Goal: Task Accomplishment & Management: Complete application form

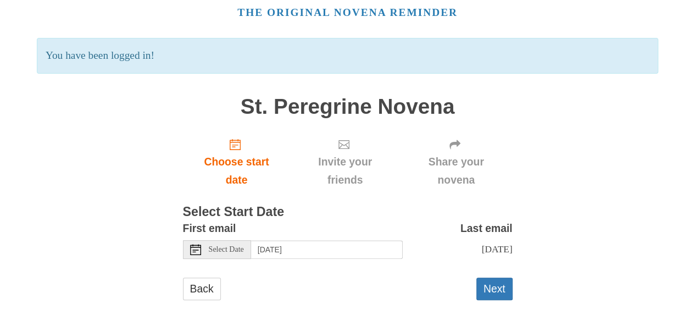
scroll to position [54, 0]
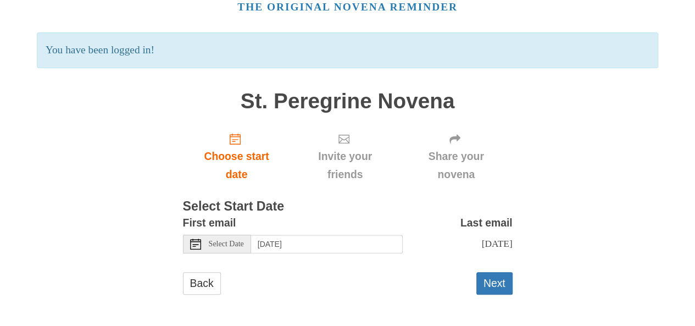
click at [196, 245] on icon at bounding box center [195, 244] width 11 height 11
click at [485, 280] on button "Next" at bounding box center [495, 283] width 36 height 23
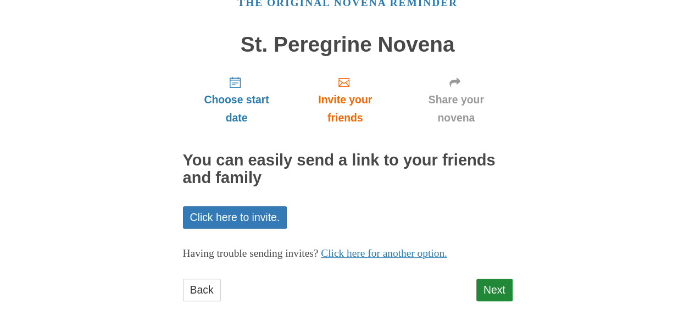
scroll to position [59, 0]
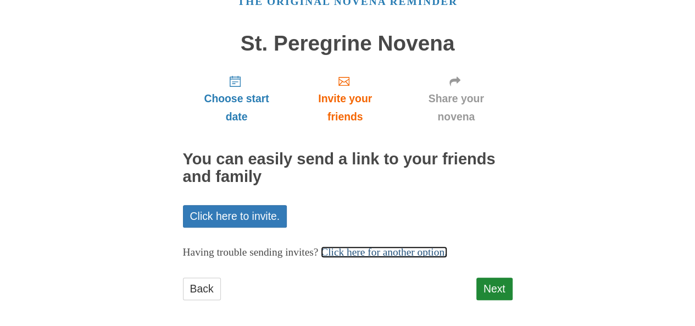
click at [448, 253] on link "Click here for another option." at bounding box center [384, 252] width 126 height 12
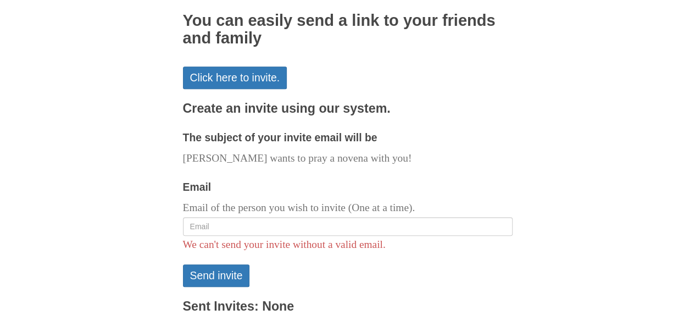
scroll to position [199, 0]
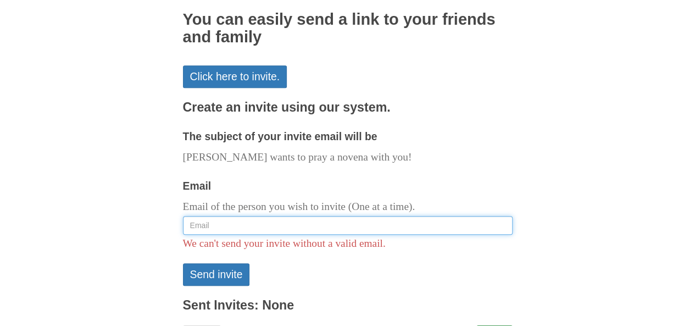
click at [203, 227] on input "Email" at bounding box center [348, 225] width 330 height 19
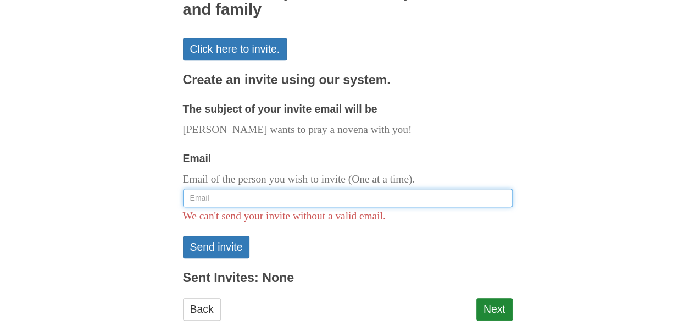
scroll to position [252, 0]
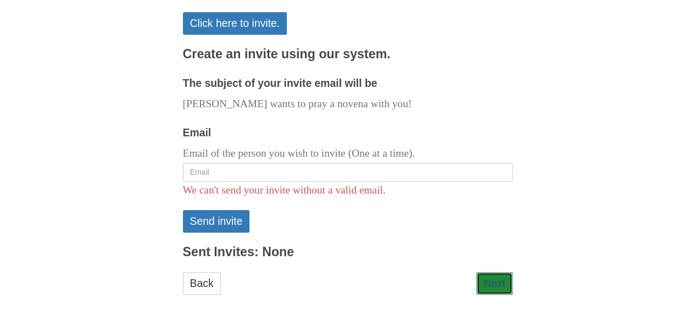
click at [494, 290] on link "Next" at bounding box center [495, 283] width 36 height 23
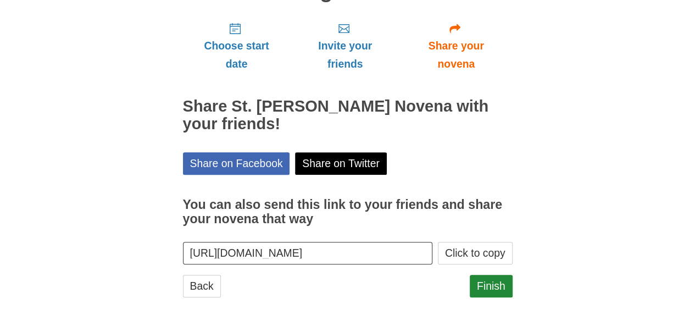
scroll to position [113, 0]
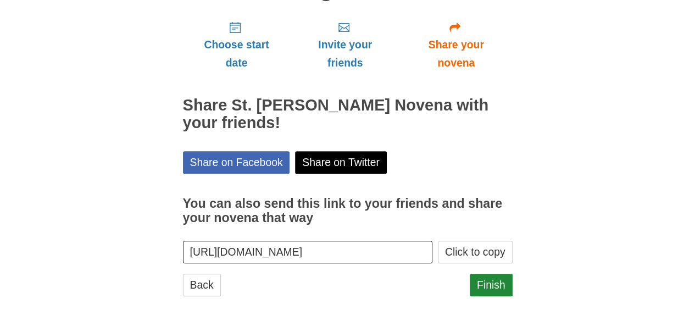
click at [450, 255] on button "Click to copy" at bounding box center [475, 252] width 75 height 23
click at [495, 284] on link "Finish" at bounding box center [491, 285] width 43 height 23
